Goal: Transaction & Acquisition: Obtain resource

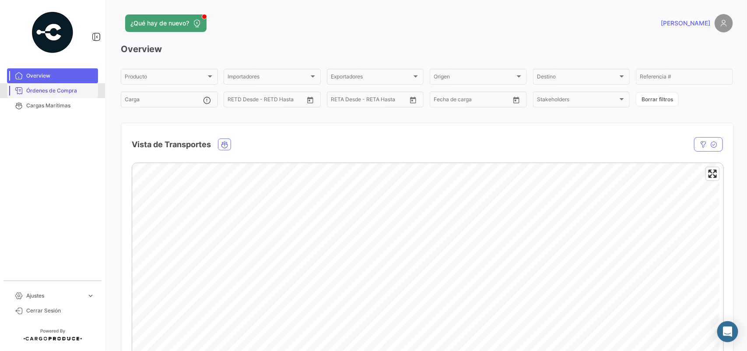
click at [69, 87] on span "Órdenes de Compra" at bounding box center [60, 91] width 68 height 8
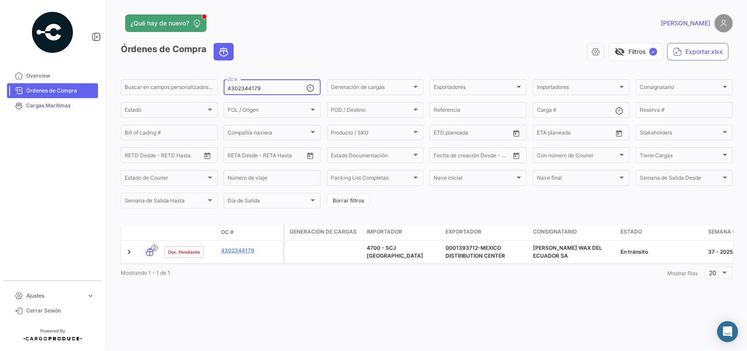
drag, startPoint x: 263, startPoint y: 90, endPoint x: 95, endPoint y: 66, distance: 169.9
click at [95, 66] on mat-sidenav-container "Overview Órdenes de Compra Cargas Marítimas Ajustes expand_more Cerrar Sesión ¿…" at bounding box center [373, 175] width 747 height 351
paste input "• 4302350493"
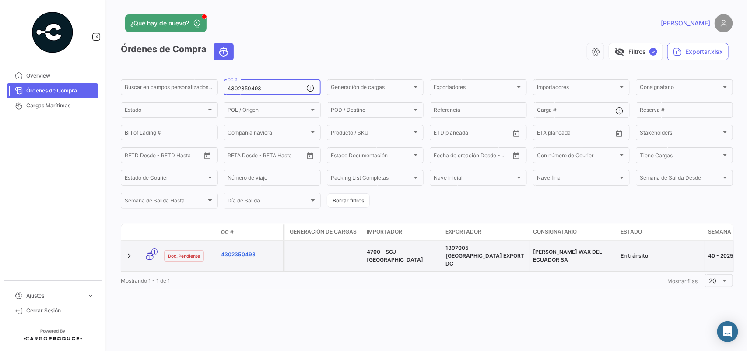
type input "4302350493"
click at [228, 250] on link "4302350493" at bounding box center [250, 254] width 59 height 8
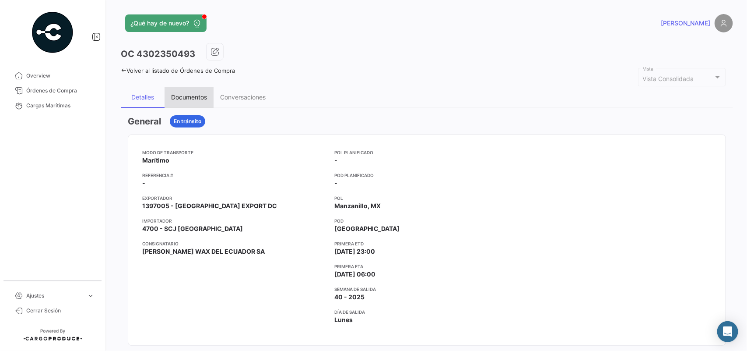
click at [189, 102] on div "Documentos" at bounding box center [189, 97] width 49 height 21
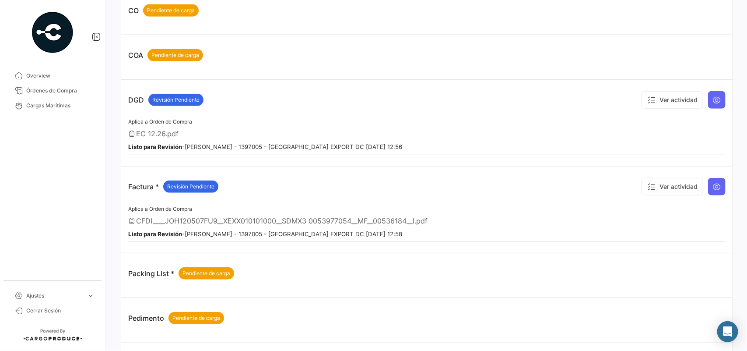
scroll to position [223, 0]
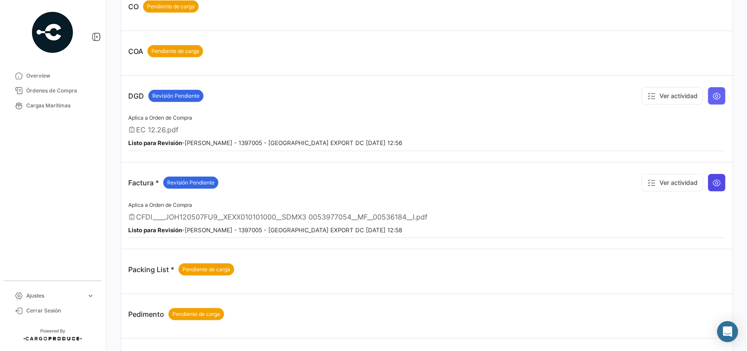
click at [713, 179] on icon at bounding box center [717, 182] width 9 height 9
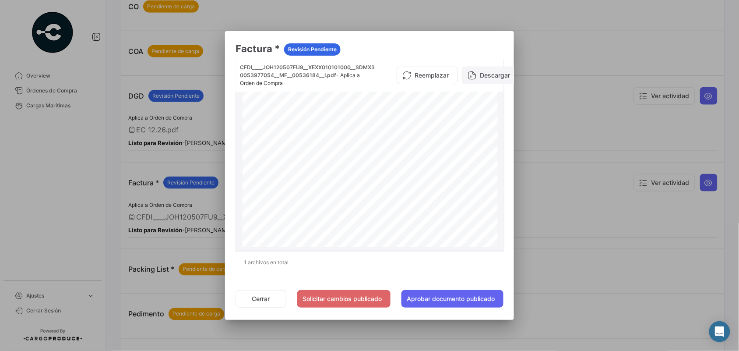
click at [493, 77] on button "Descargar" at bounding box center [490, 76] width 57 height 18
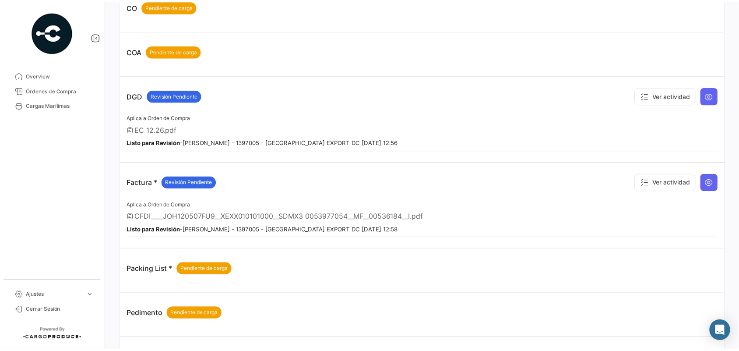
scroll to position [390, 0]
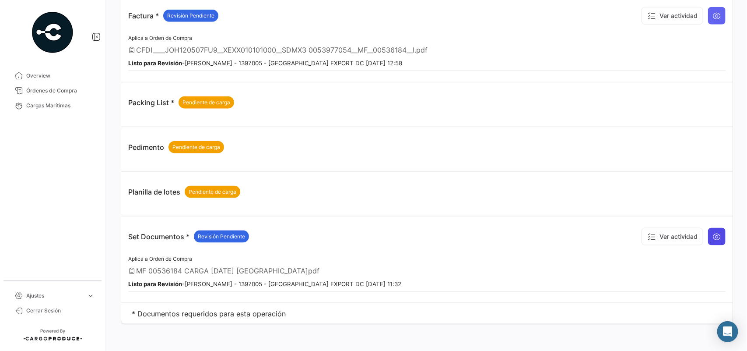
click at [713, 236] on icon at bounding box center [717, 236] width 9 height 9
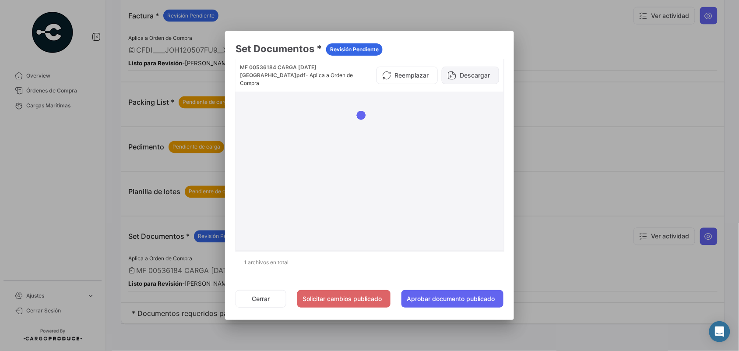
click at [479, 67] on button "Descargar" at bounding box center [470, 76] width 57 height 18
